Goal: Obtain resource: Download file/media

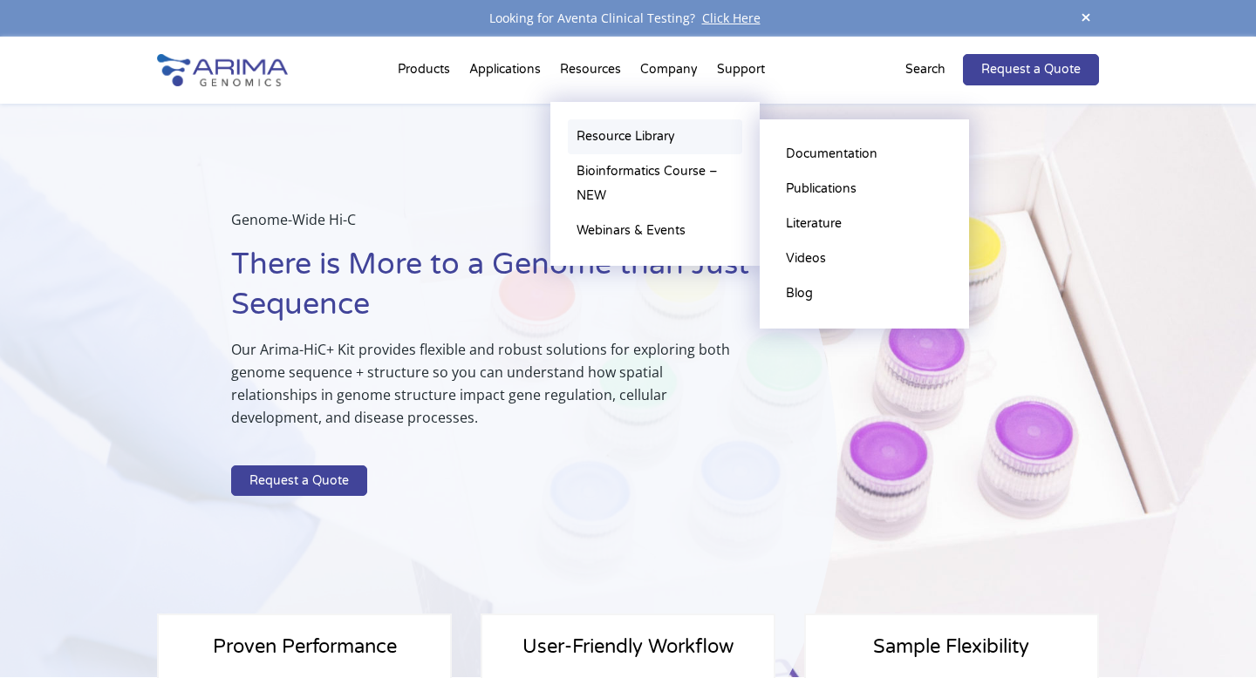
click at [613, 137] on link "Resource Library" at bounding box center [655, 136] width 174 height 35
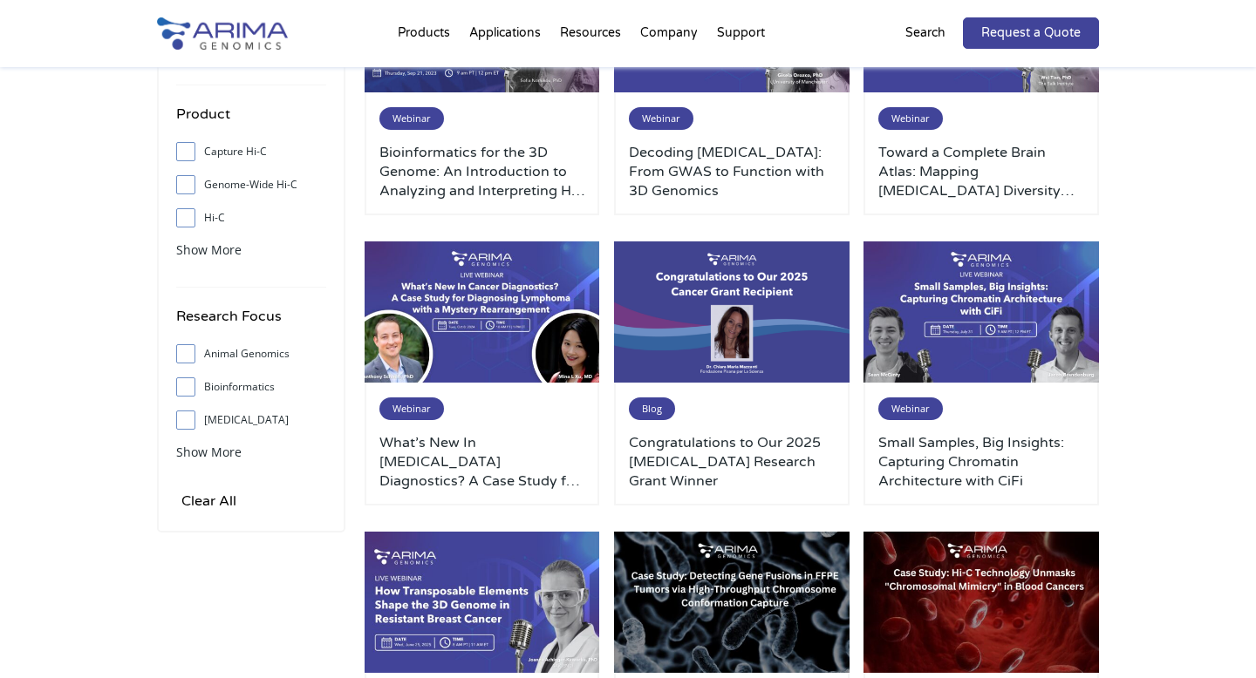
scroll to position [309, 0]
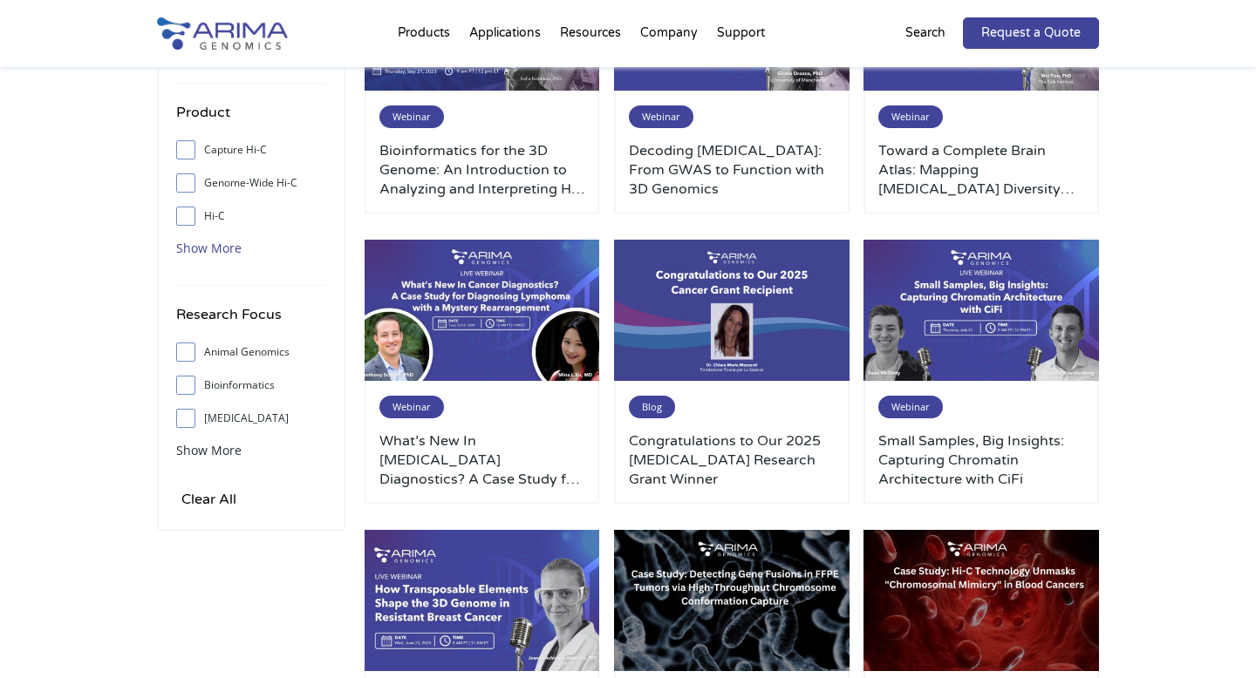
click at [205, 255] on span "Show More" at bounding box center [208, 248] width 65 height 17
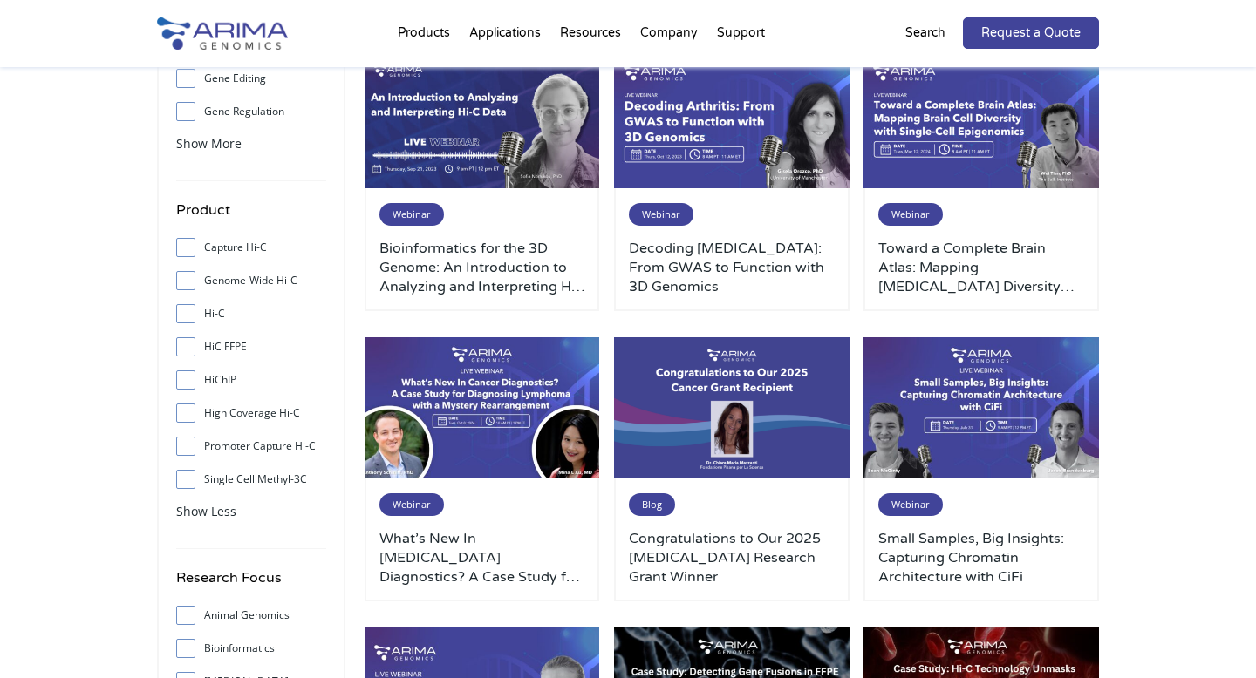
scroll to position [0, 0]
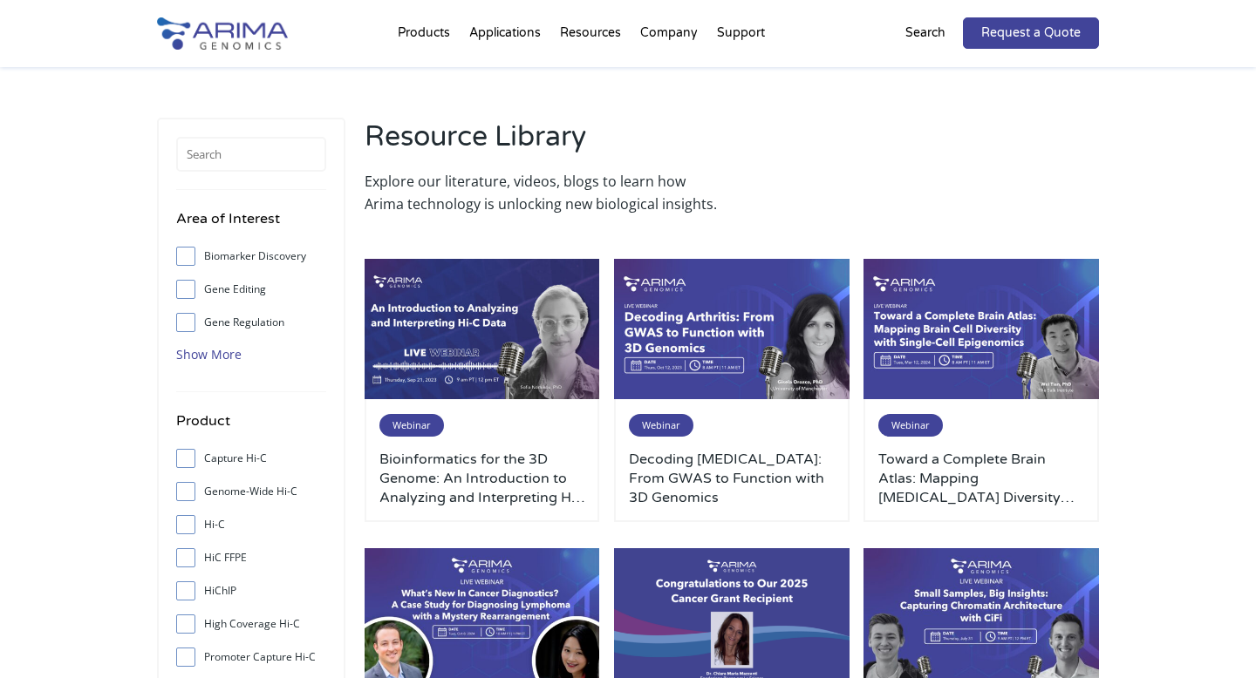
click at [226, 353] on span "Show More" at bounding box center [208, 354] width 65 height 17
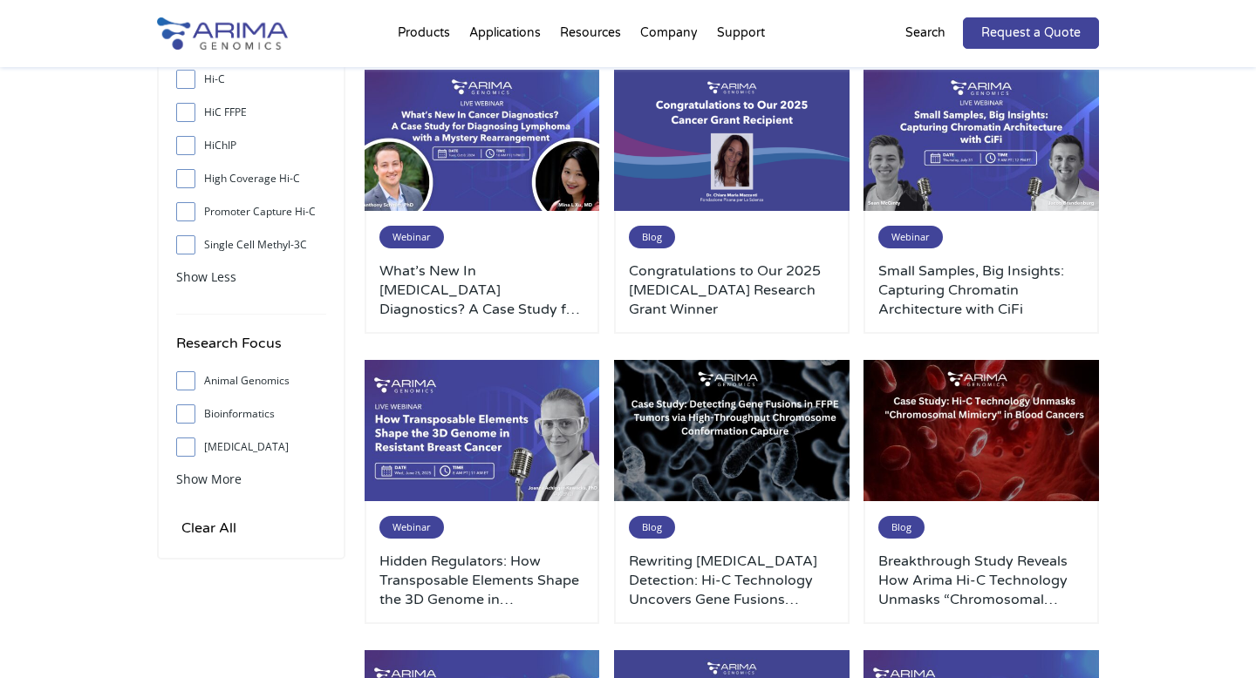
scroll to position [480, 0]
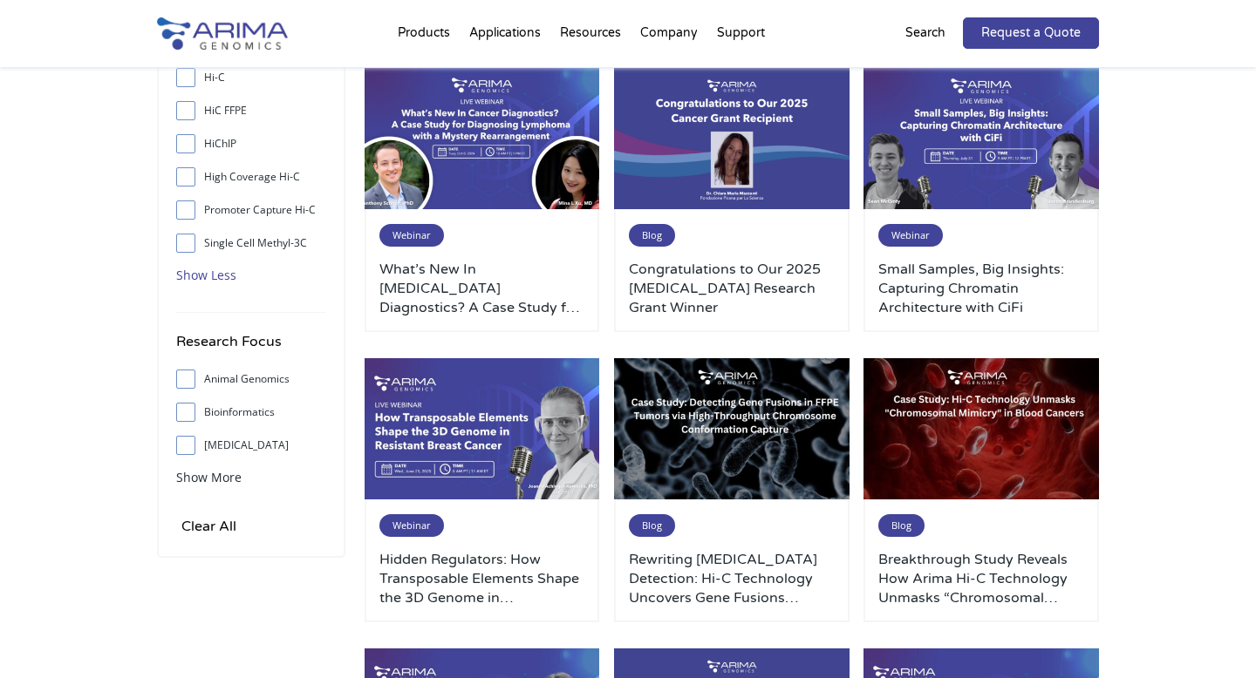
click at [210, 276] on span "Show Less" at bounding box center [206, 275] width 60 height 17
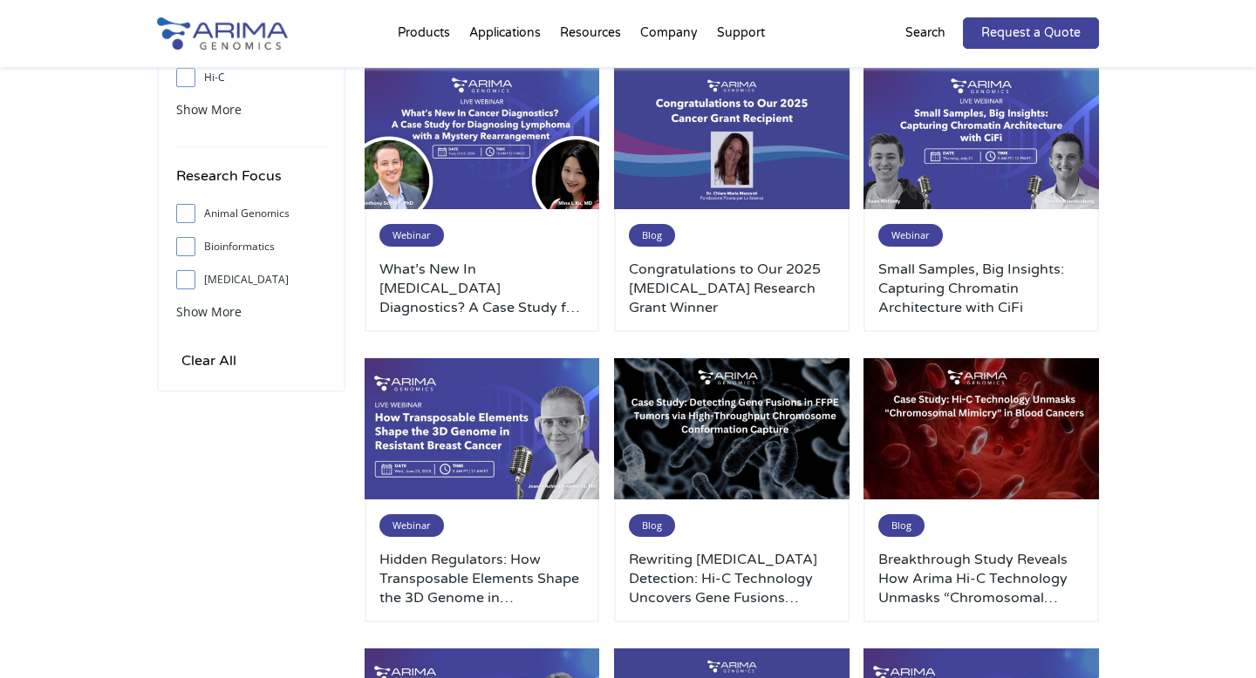
click at [210, 276] on label "Cancer" at bounding box center [251, 280] width 150 height 26
click at [191, 276] on input "Cancer" at bounding box center [185, 279] width 11 height 11
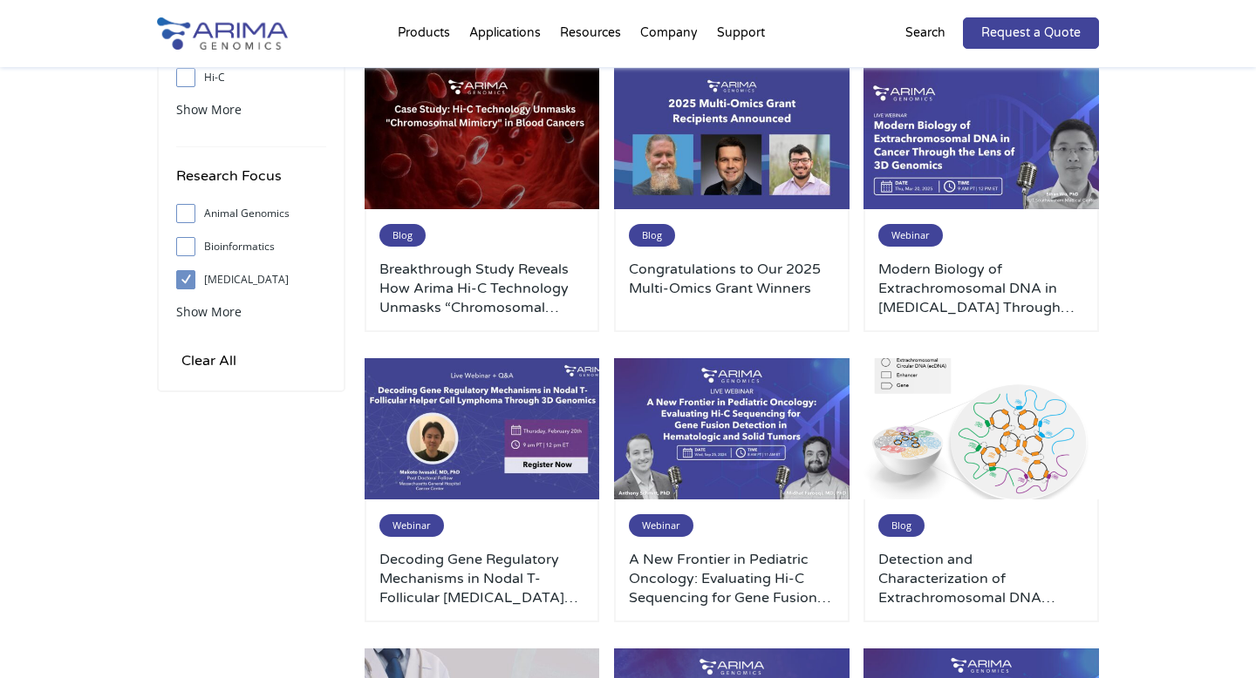
click at [200, 275] on span at bounding box center [190, 279] width 28 height 19
click at [191, 275] on input "Cancer" at bounding box center [185, 279] width 11 height 11
checkbox input "false"
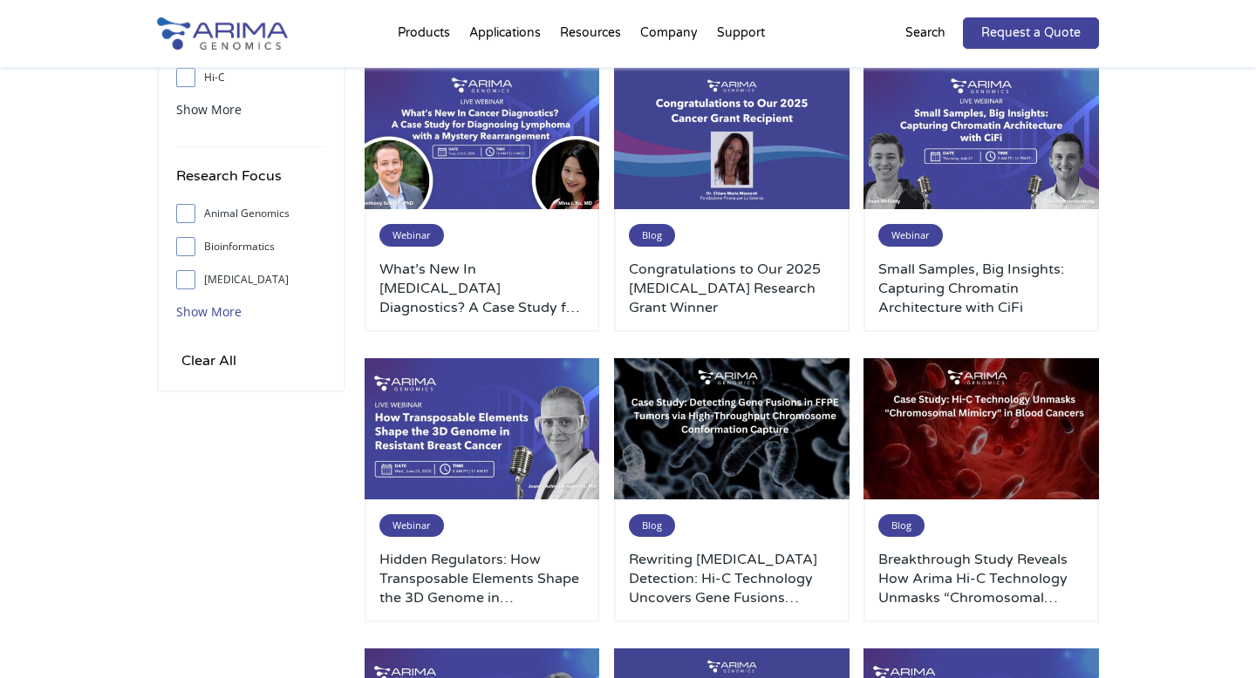
click at [206, 312] on span "Show More" at bounding box center [208, 311] width 65 height 17
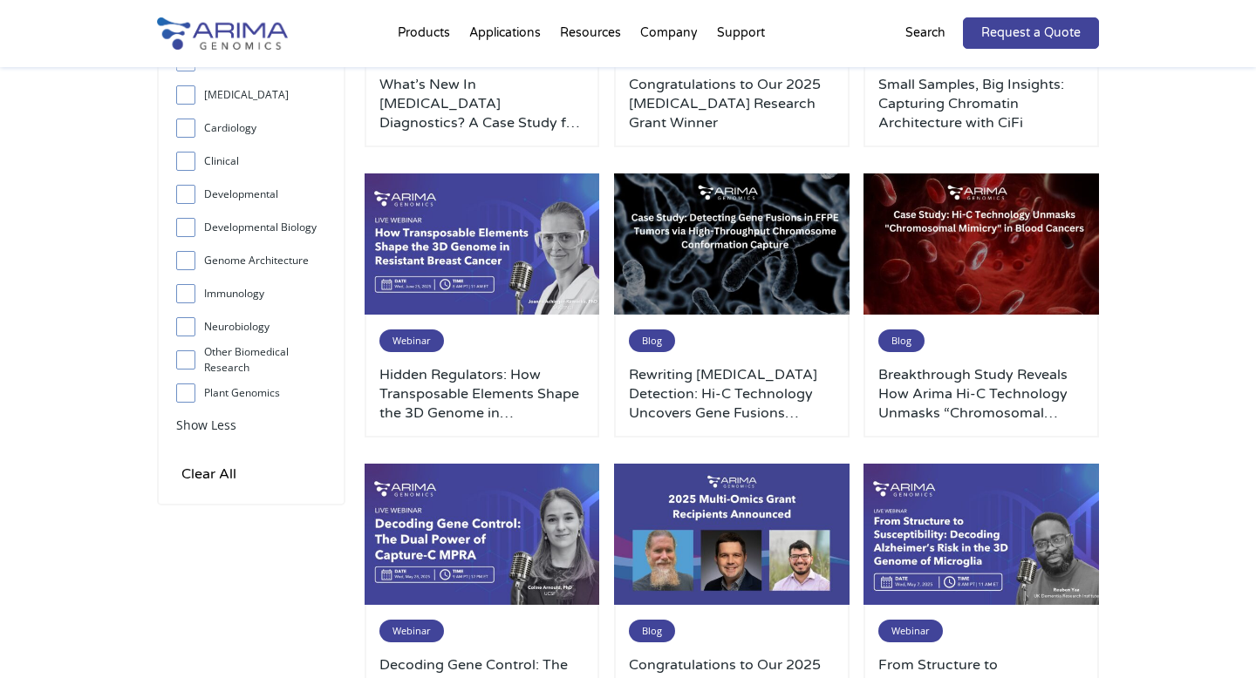
scroll to position [0, 0]
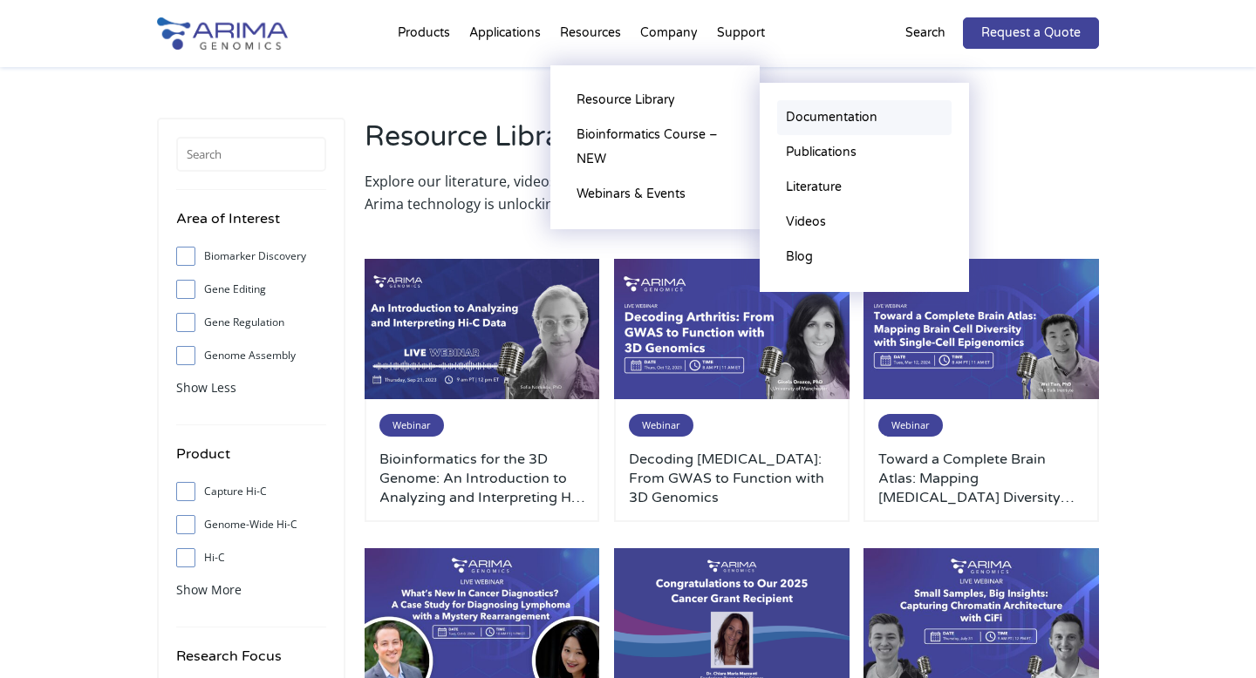
click at [821, 120] on link "Documentation" at bounding box center [864, 117] width 174 height 35
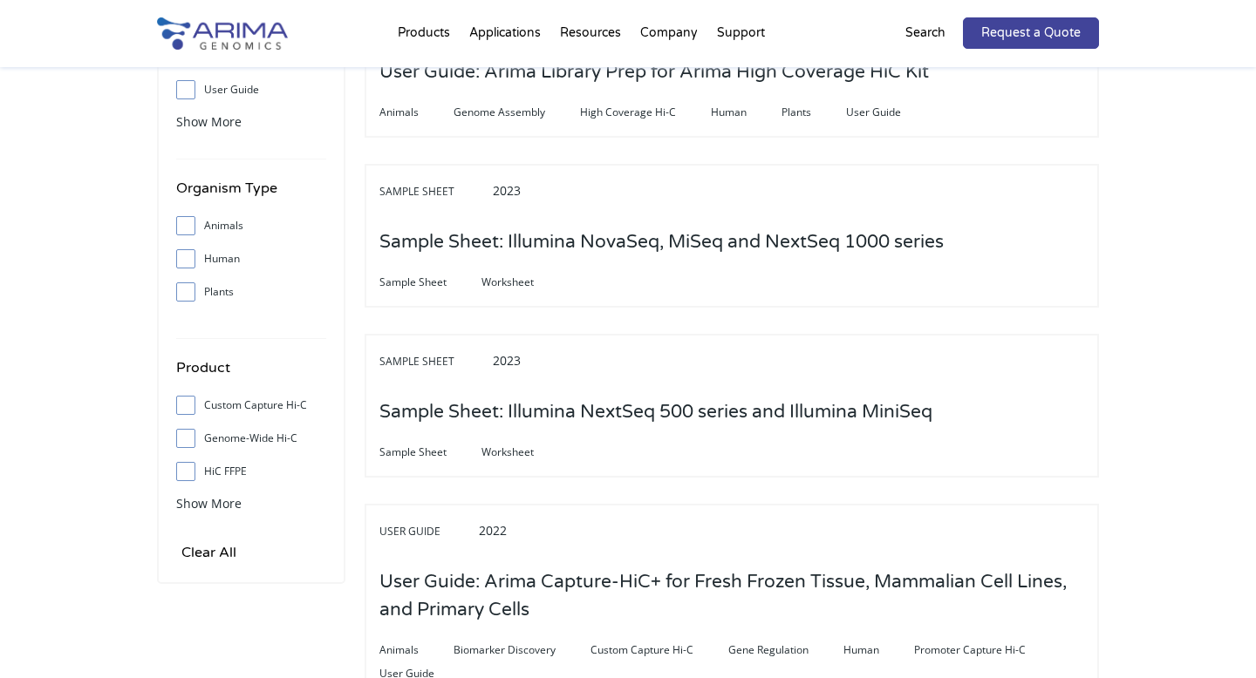
scroll to position [429, 0]
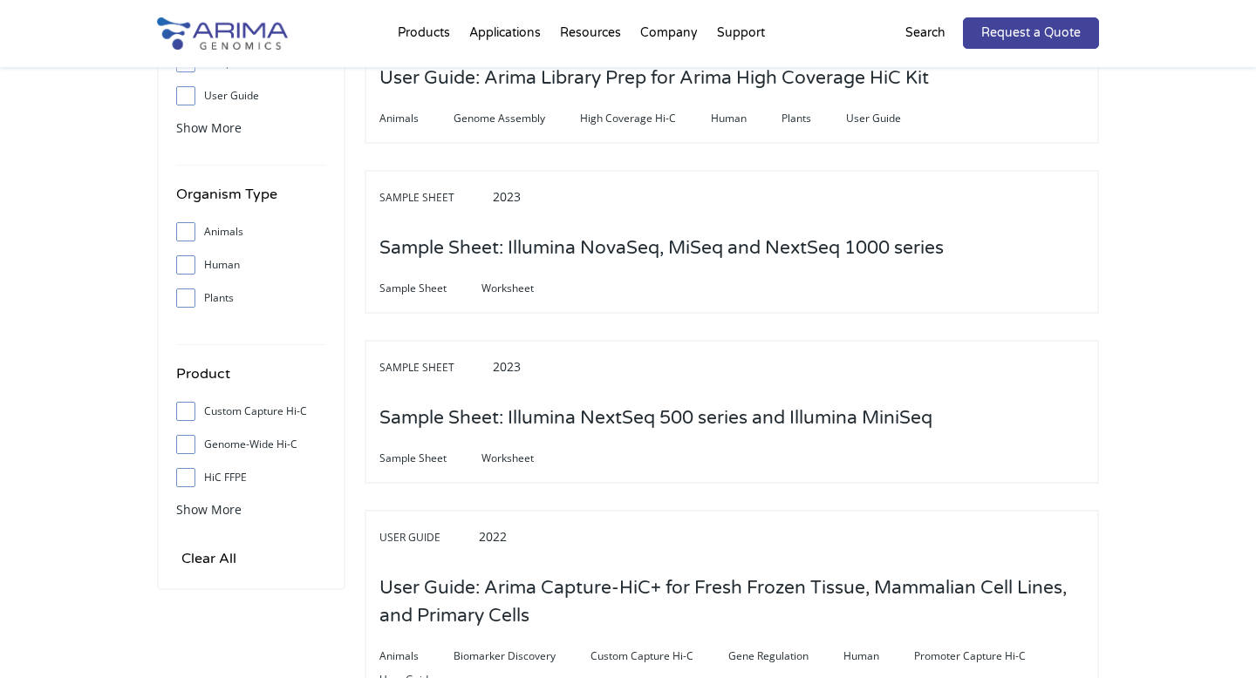
click at [216, 500] on div "Show More" at bounding box center [251, 509] width 150 height 23
click at [216, 508] on span "Show More" at bounding box center [208, 509] width 65 height 17
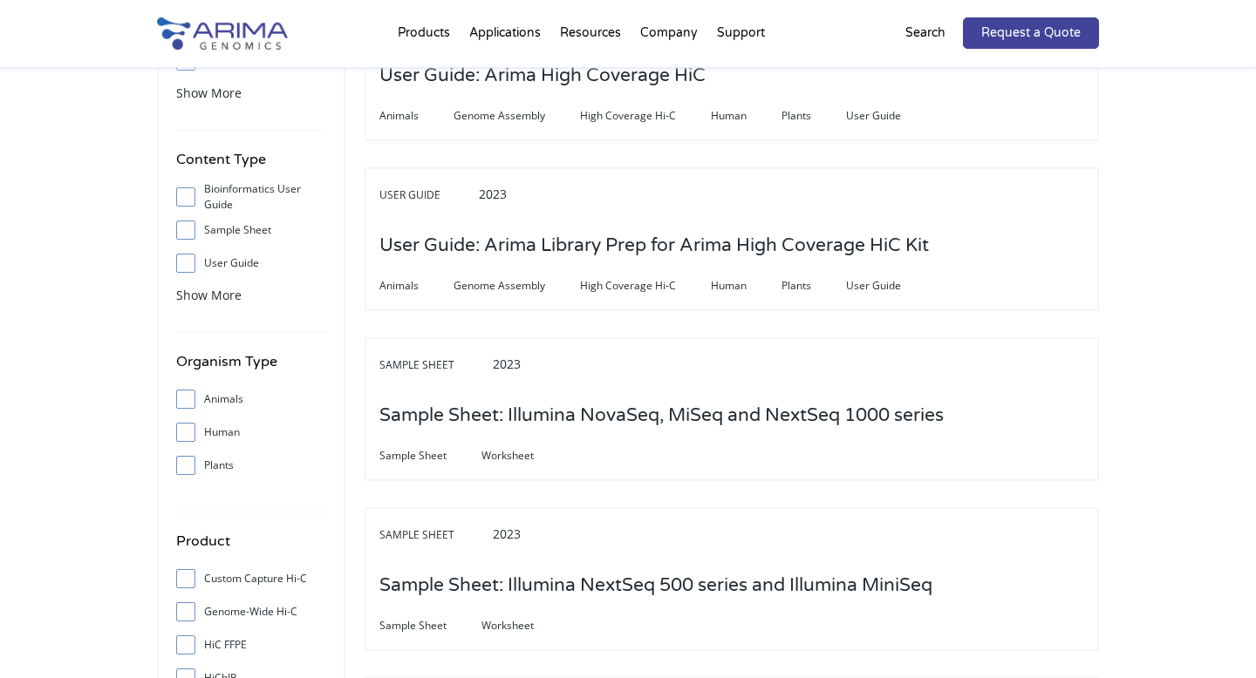
scroll to position [249, 0]
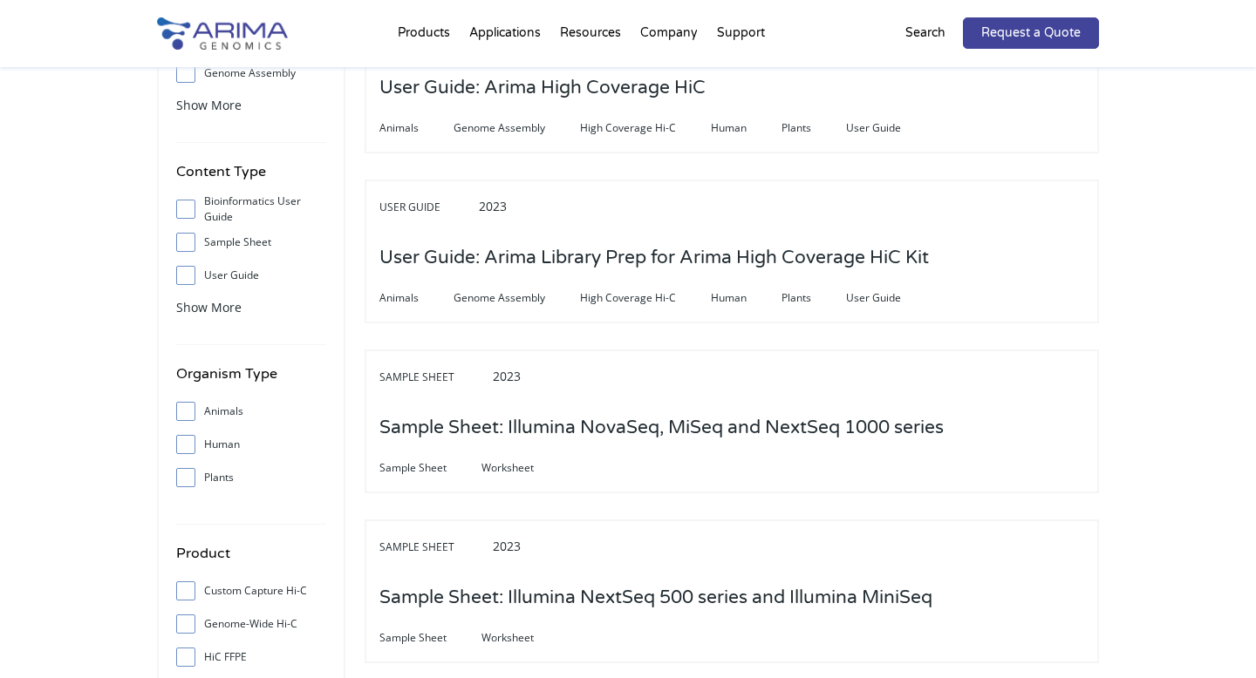
click at [180, 279] on input "User Guide" at bounding box center [185, 274] width 11 height 11
checkbox input "true"
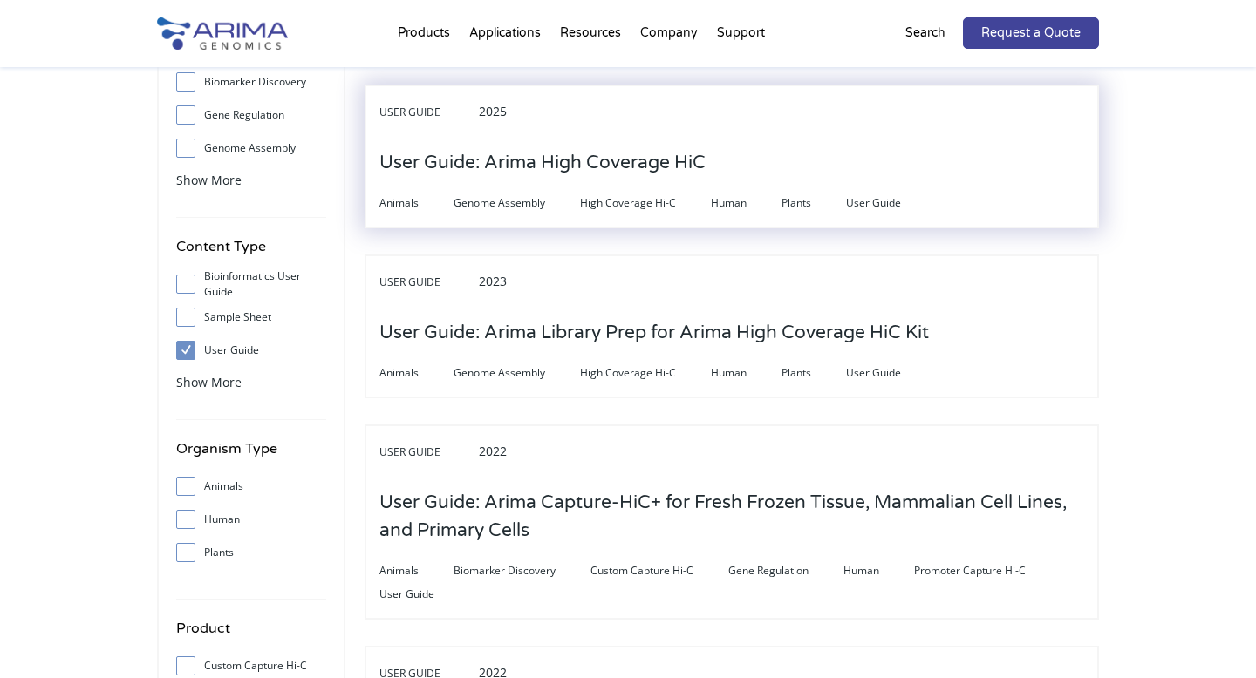
scroll to position [209, 0]
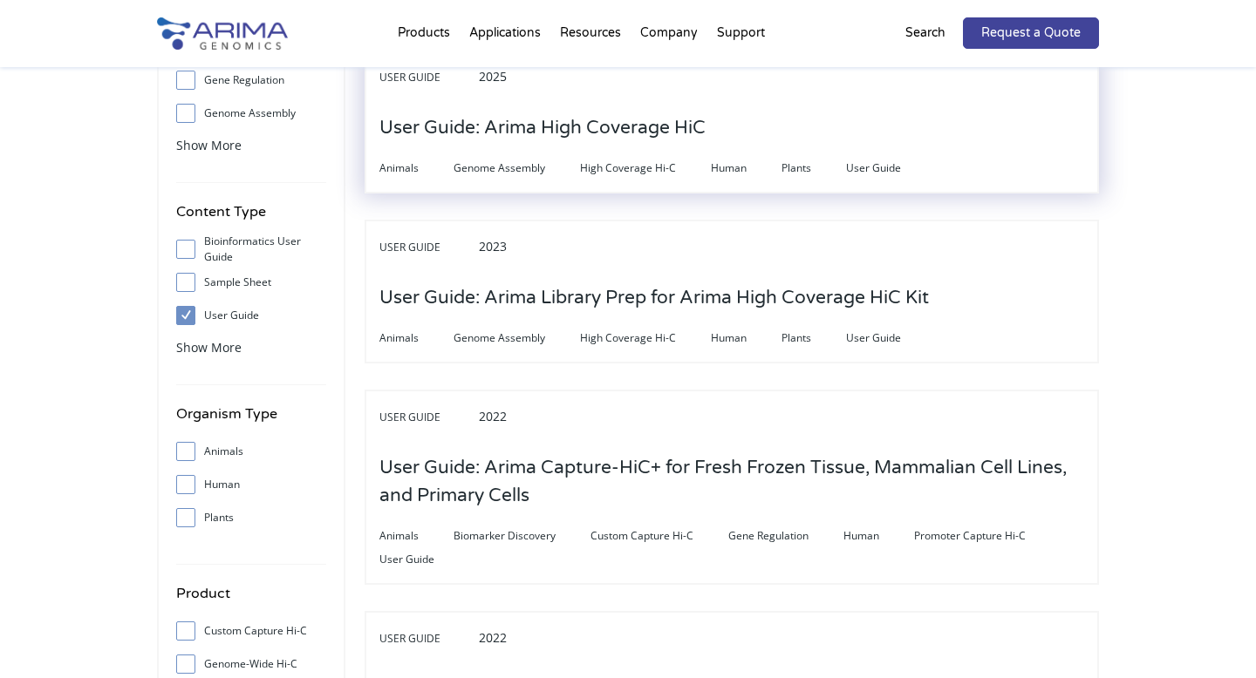
click at [489, 149] on h3 "User Guide: Arima High Coverage HiC" at bounding box center [542, 128] width 326 height 54
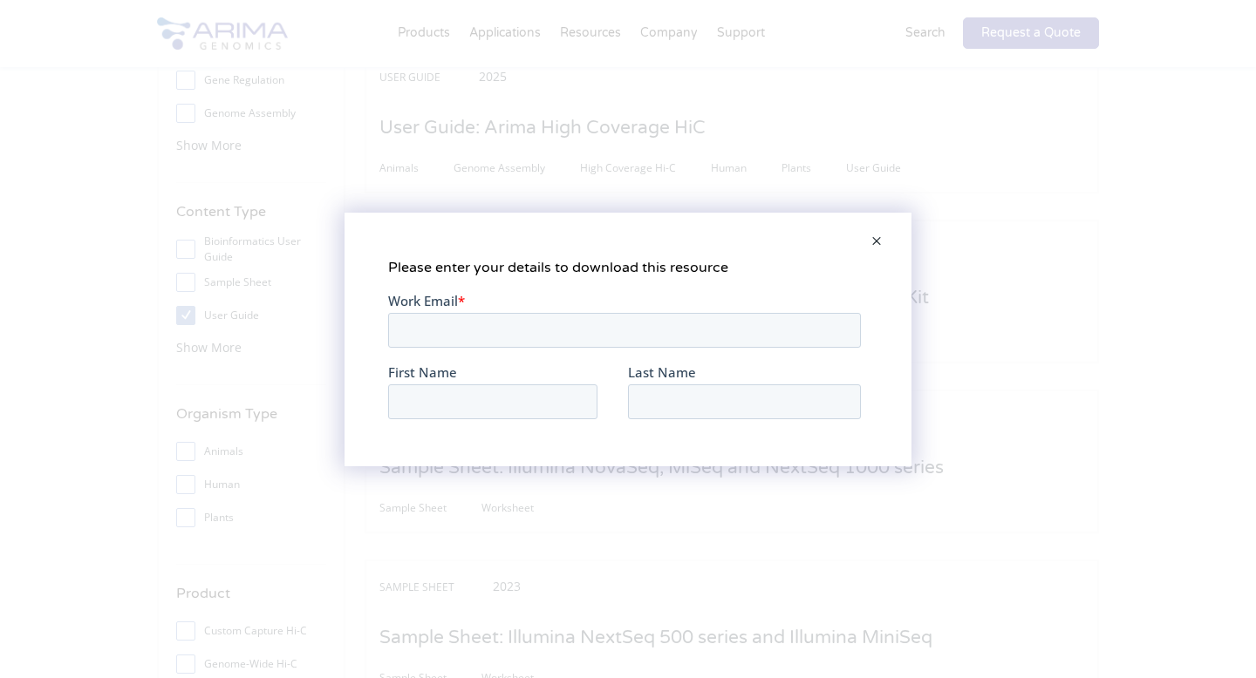
scroll to position [0, 0]
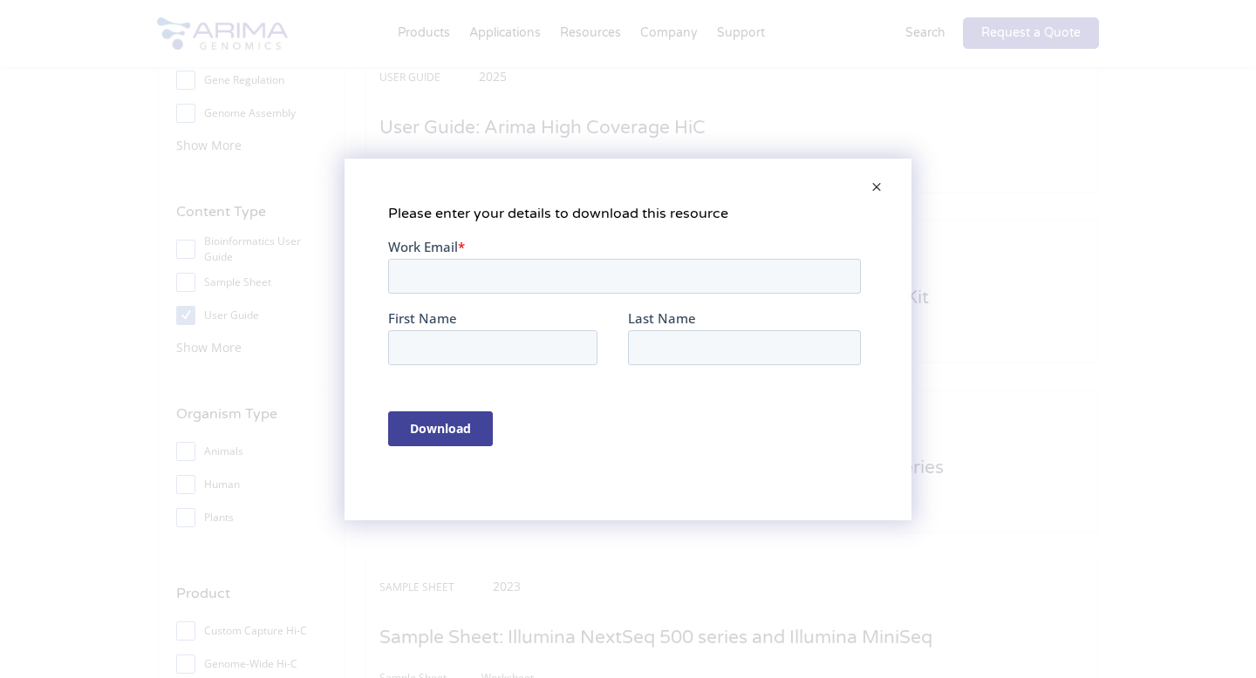
click at [872, 174] on span at bounding box center [876, 188] width 35 height 42
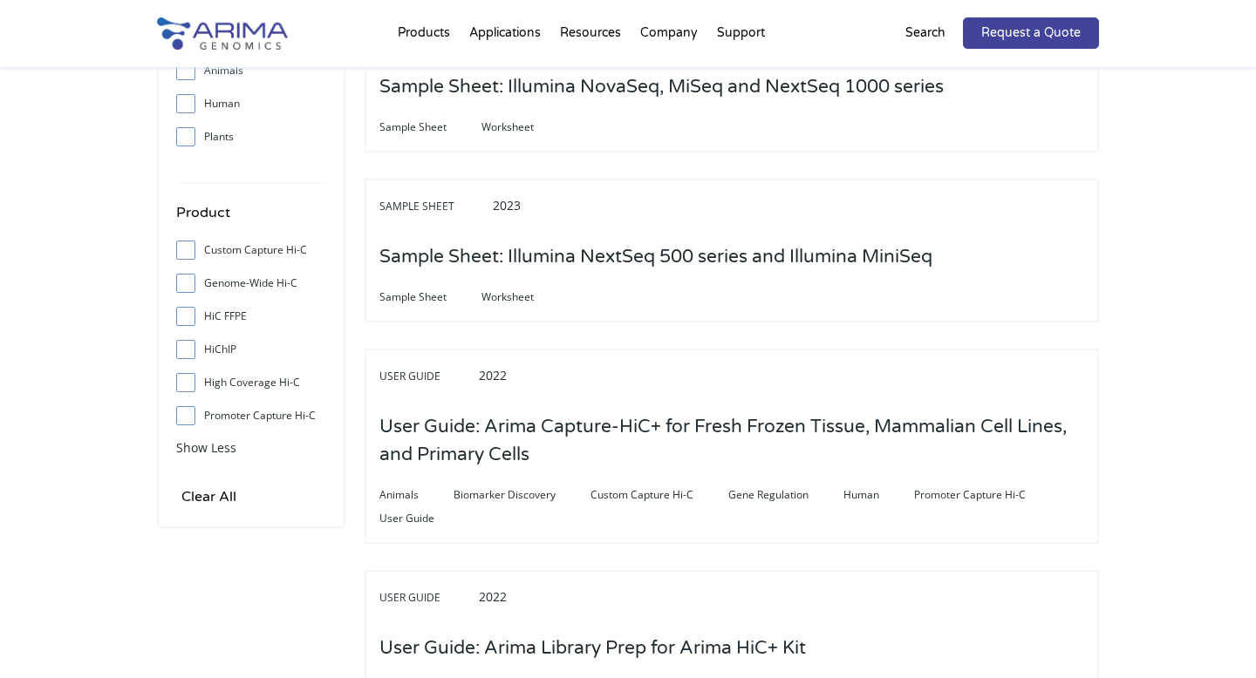
scroll to position [591, 0]
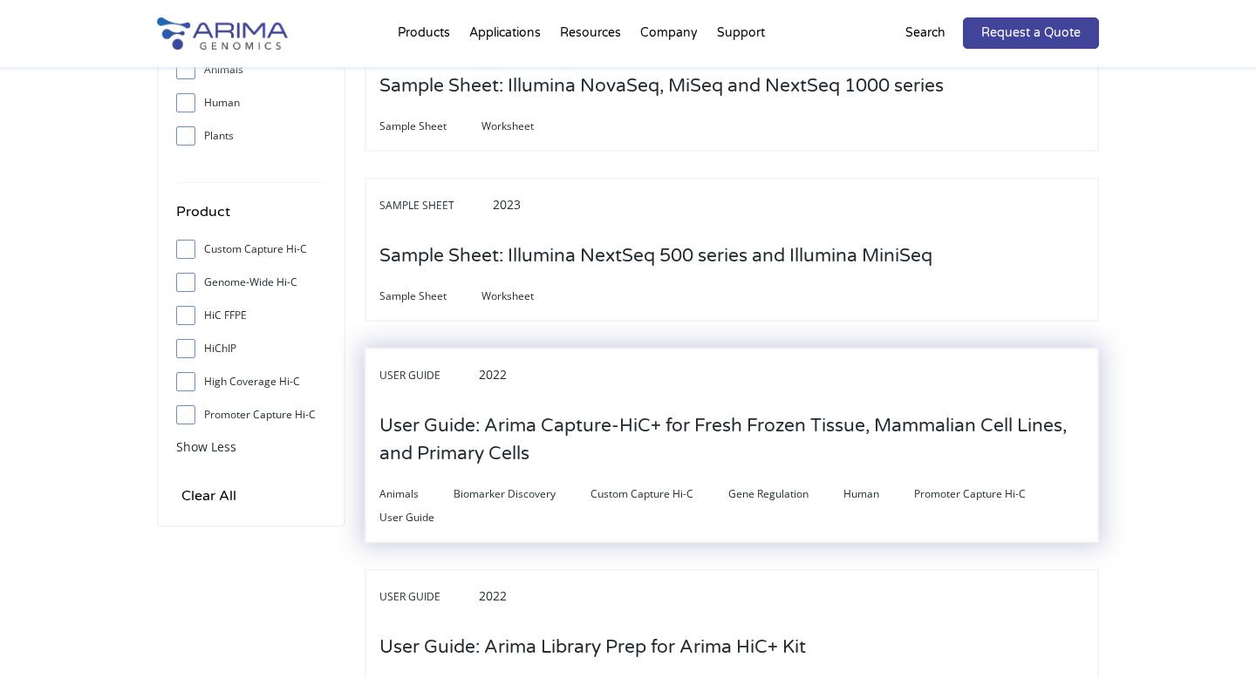
click at [650, 461] on h3 "User Guide: Arima Capture-HiC+ for Fresh Frozen Tissue, Mammalian Cell Lines, a…" at bounding box center [731, 440] width 705 height 82
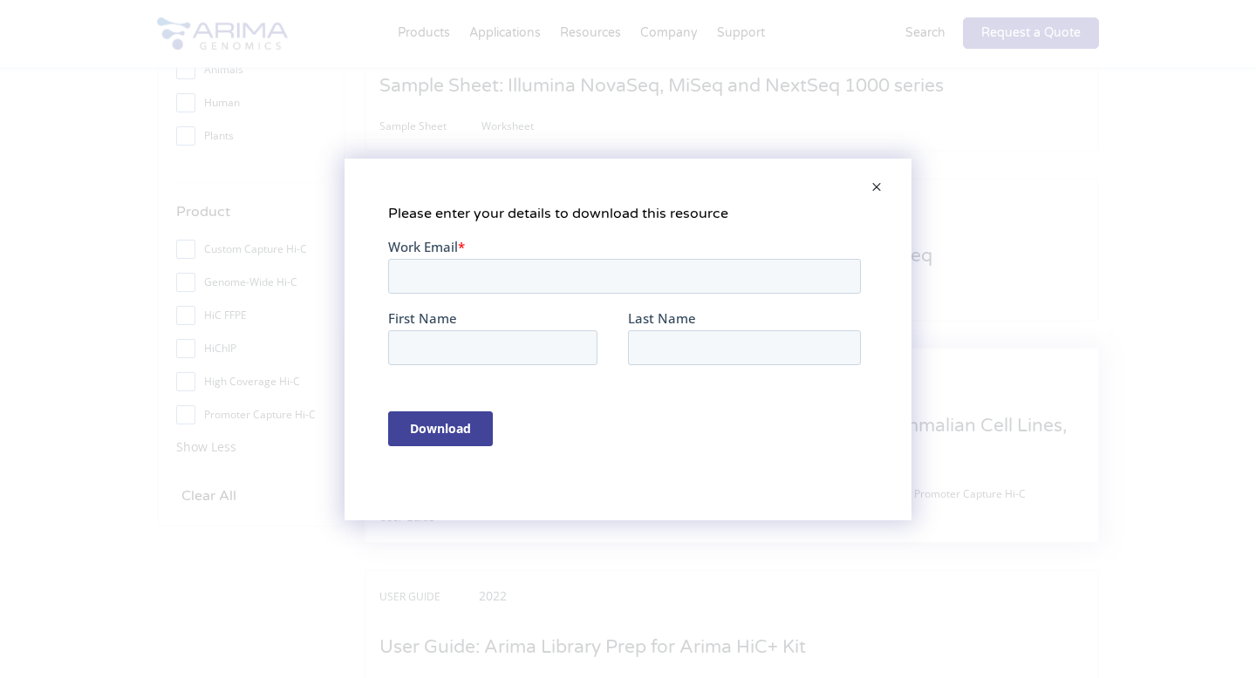
scroll to position [0, 0]
click at [435, 435] on input "Download" at bounding box center [440, 428] width 105 height 35
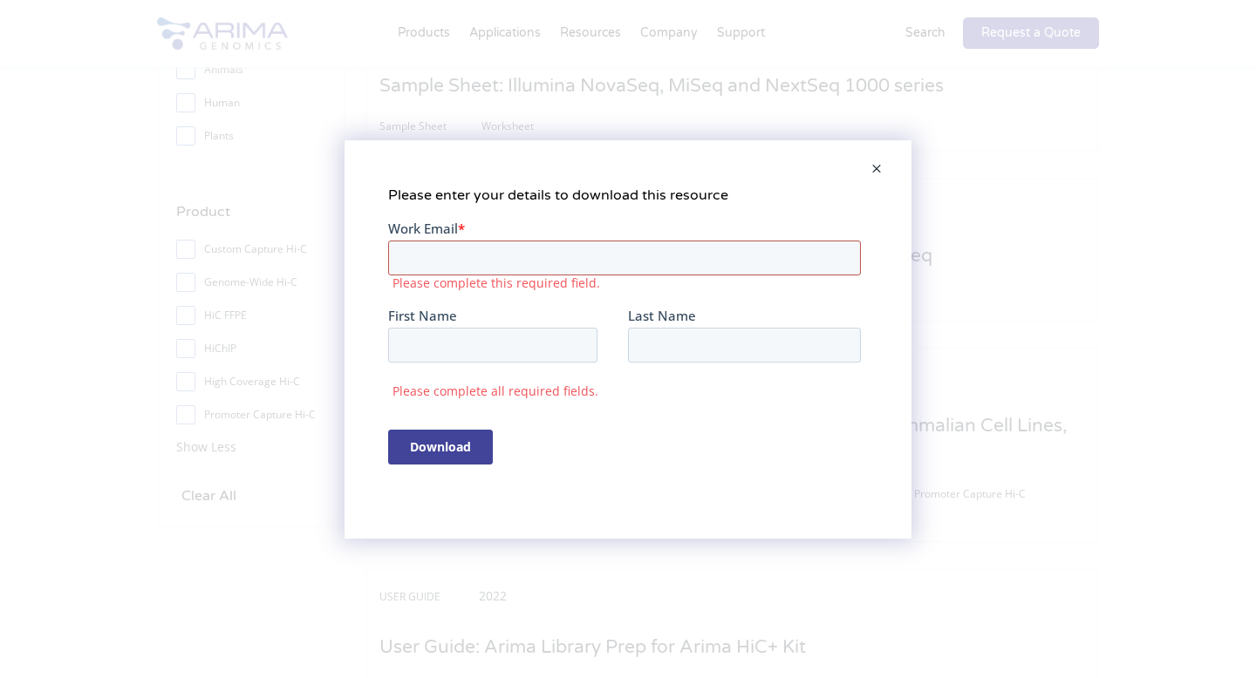
click at [476, 266] on input "Work Email *" at bounding box center [624, 257] width 473 height 35
type input "mehaque@ucsc.edu"
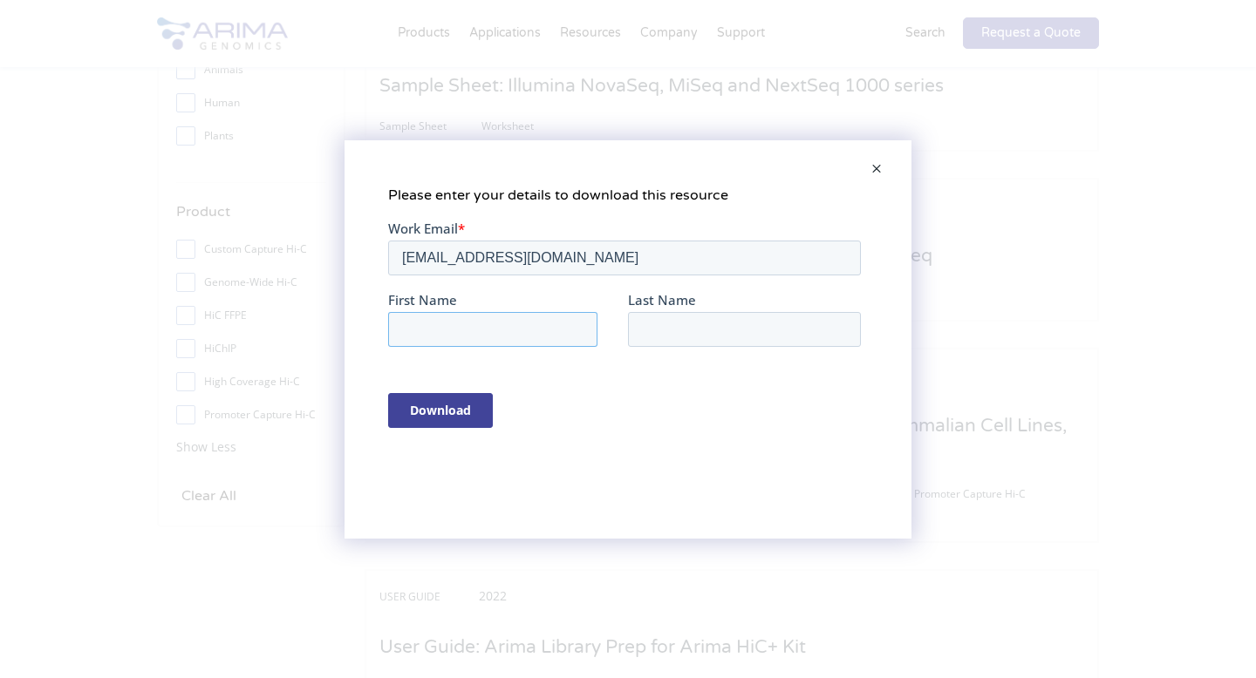
click at [486, 324] on input "First Name" at bounding box center [492, 328] width 209 height 35
click at [439, 425] on input "Download" at bounding box center [440, 409] width 105 height 35
